Goal: Book appointment/travel/reservation

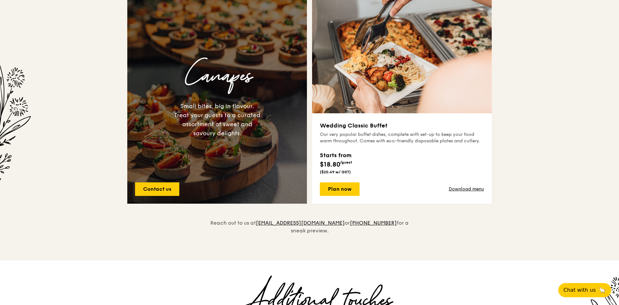
scroll to position [452, 0]
click at [341, 190] on link "Plan now" at bounding box center [340, 189] width 40 height 14
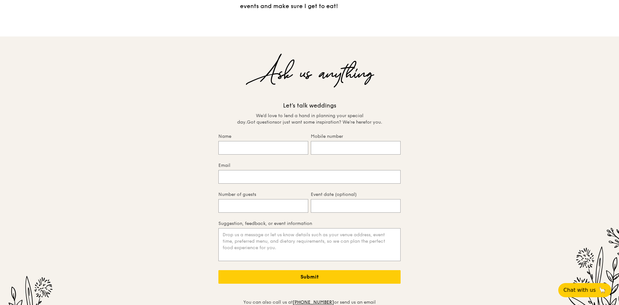
scroll to position [1351, 0]
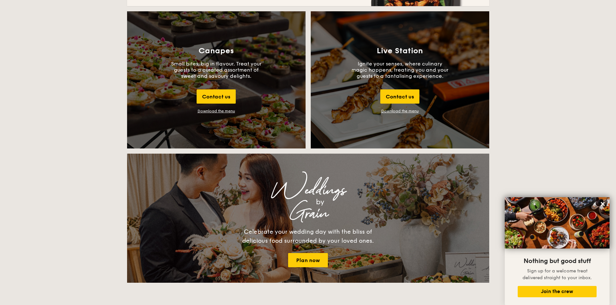
scroll to position [808, 0]
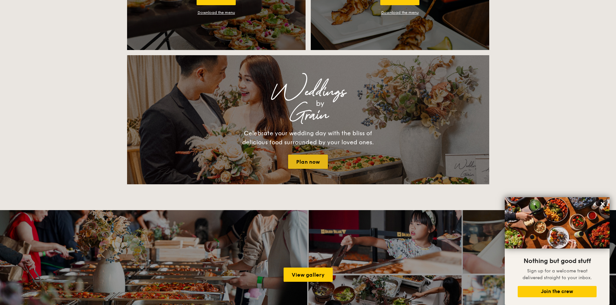
click at [316, 163] on link "Plan now" at bounding box center [308, 162] width 40 height 14
